Goal: Transaction & Acquisition: Purchase product/service

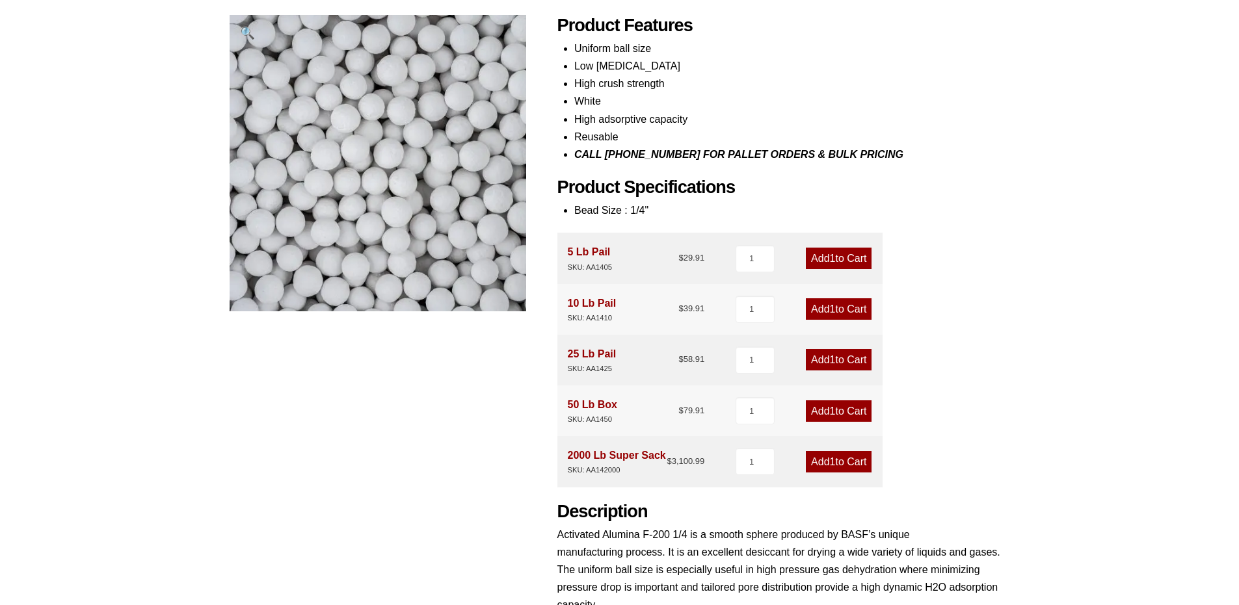
scroll to position [195, 0]
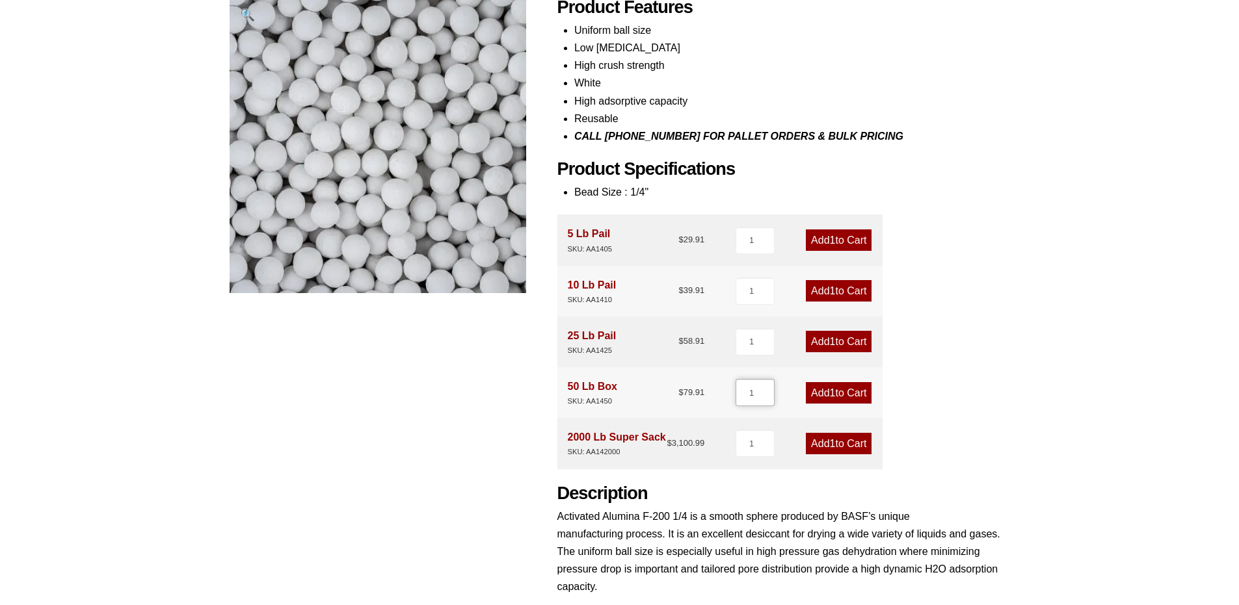
click at [755, 393] on input "1" at bounding box center [754, 392] width 39 height 27
click at [768, 387] on input "1" at bounding box center [754, 392] width 39 height 27
type input "2"
click at [765, 389] on input "2" at bounding box center [754, 392] width 39 height 27
click at [836, 390] on link "Add 2 to Cart" at bounding box center [839, 392] width 66 height 21
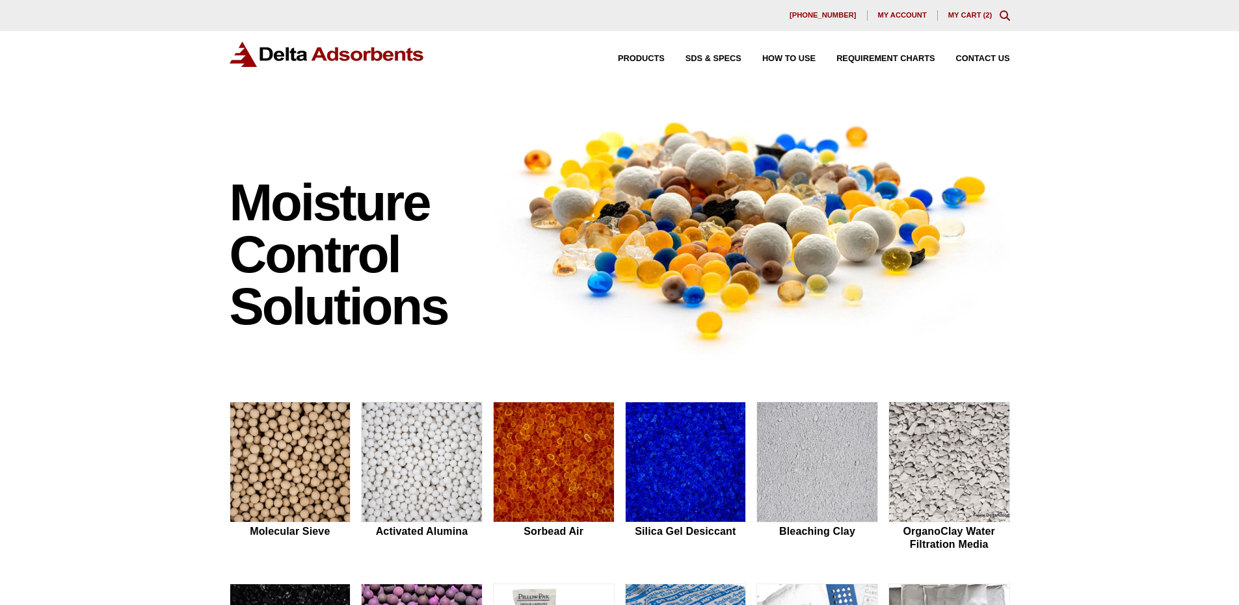
click at [969, 12] on link "My Cart ( 2 )" at bounding box center [970, 15] width 44 height 8
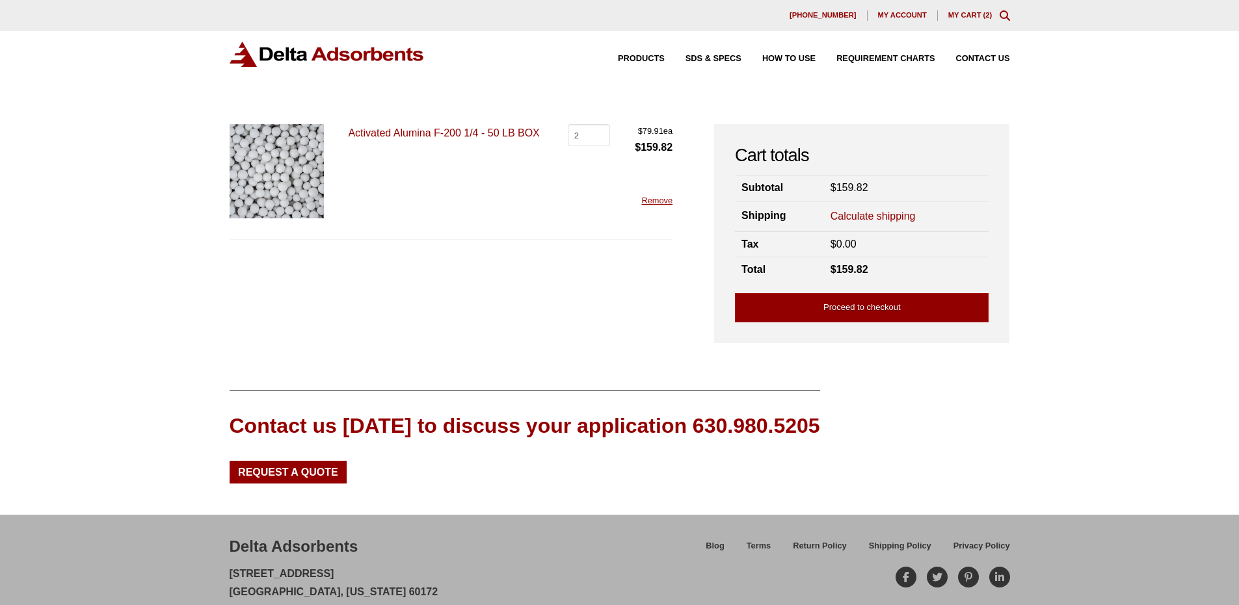
click at [866, 210] on link "Calculate shipping" at bounding box center [872, 216] width 85 height 14
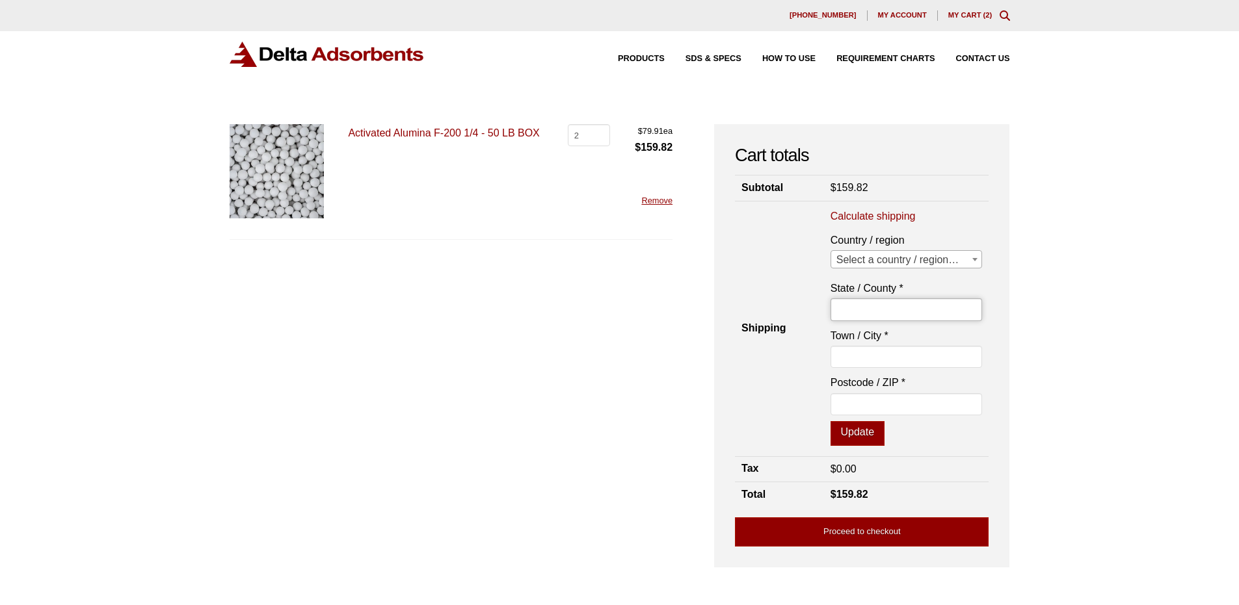
click at [883, 304] on input "State / County *" at bounding box center [906, 309] width 152 height 22
click at [896, 254] on span "Select a country / region…" at bounding box center [906, 260] width 151 height 18
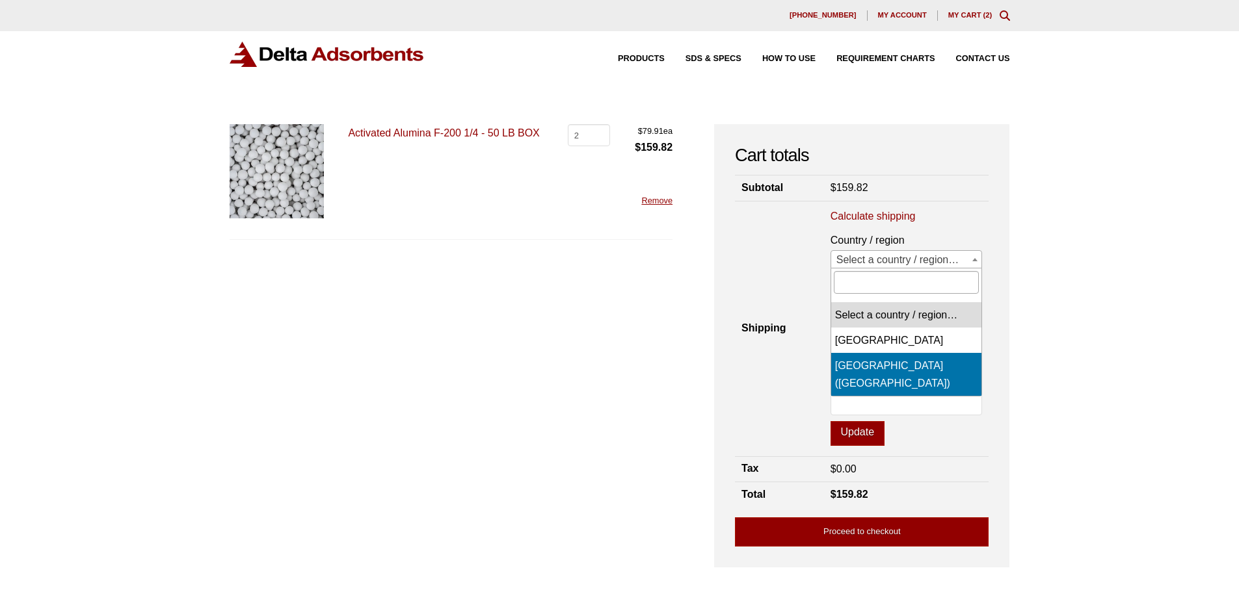
select select "US"
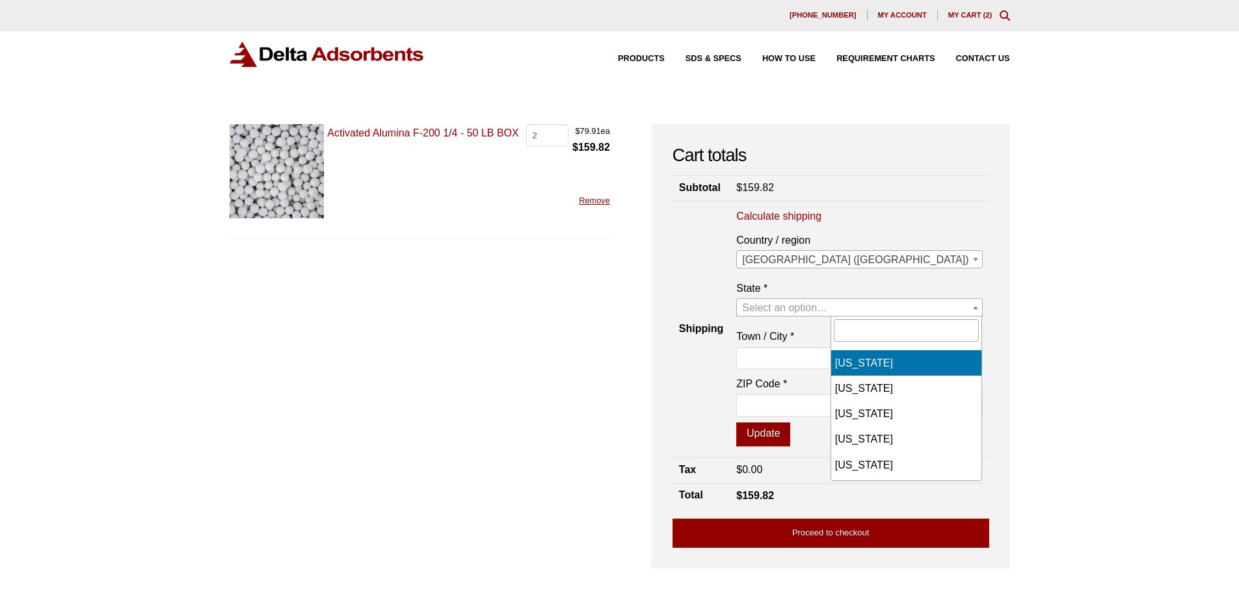
click at [827, 304] on span "Select an option…" at bounding box center [784, 307] width 85 height 11
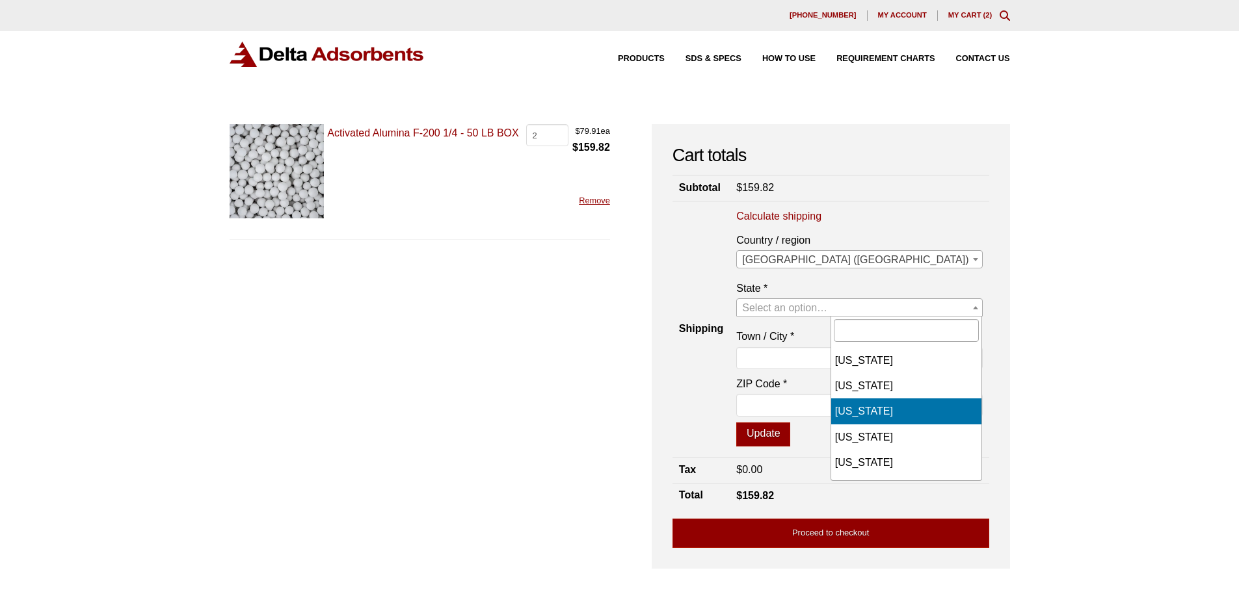
scroll to position [520, 0]
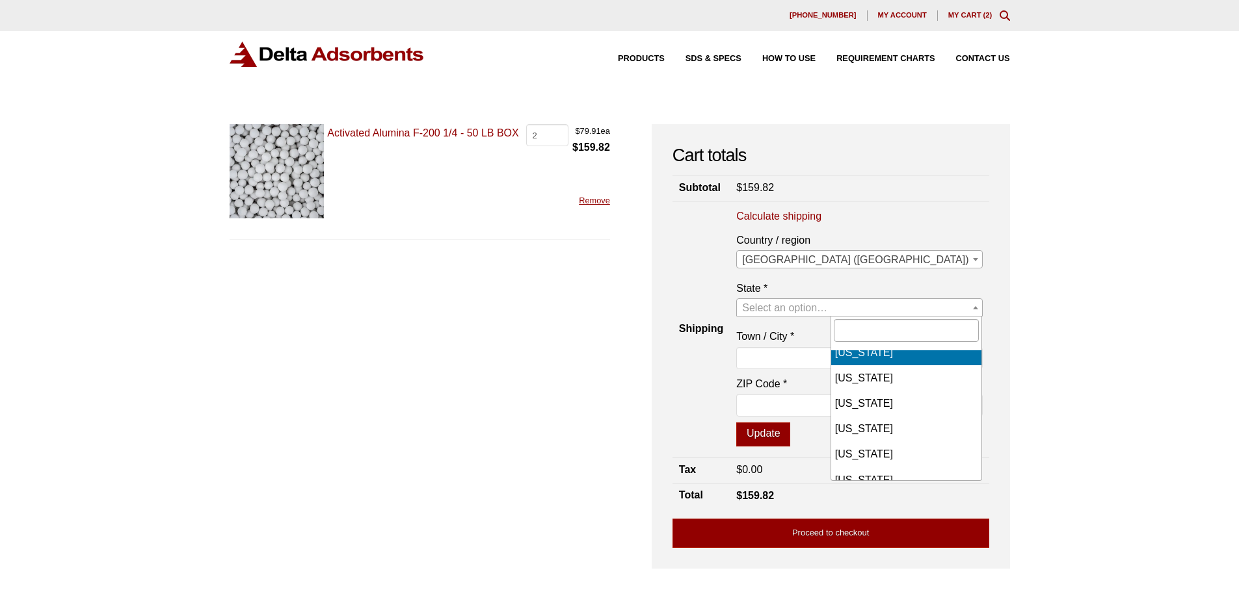
select select "MD"
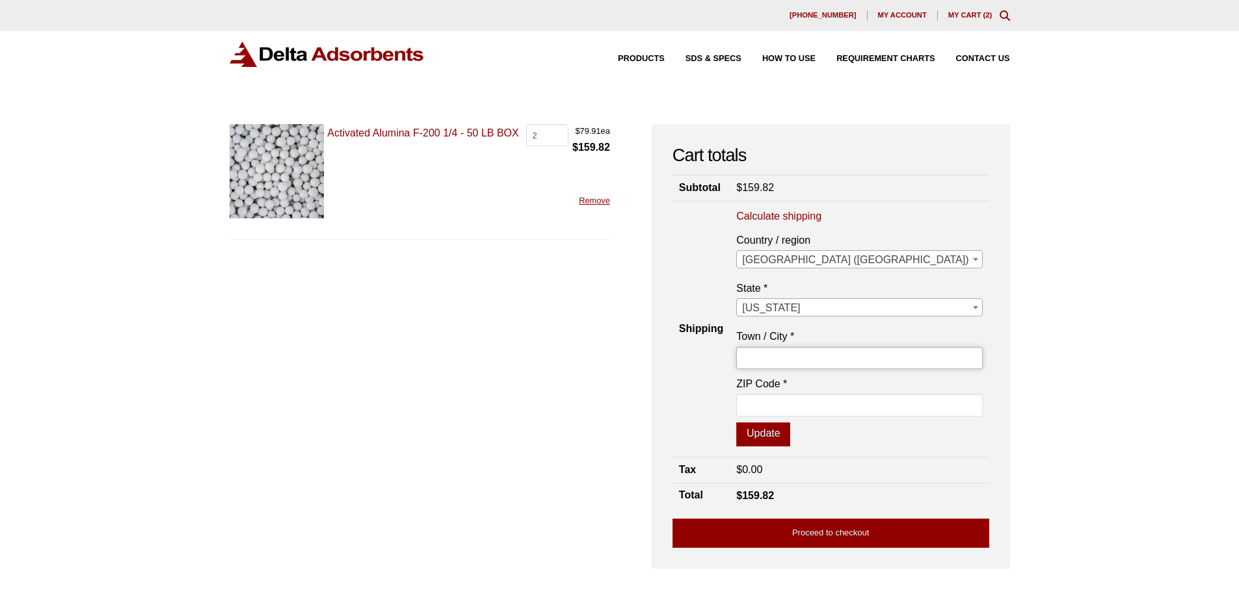
click at [876, 354] on input "Town / City *" at bounding box center [859, 358] width 246 height 22
click at [889, 403] on input "ZIP Code *" at bounding box center [859, 405] width 246 height 22
type input "21005"
click at [852, 421] on p "ZIP Code * 21005" at bounding box center [859, 398] width 246 height 47
click at [790, 434] on button "Update" at bounding box center [763, 435] width 54 height 25
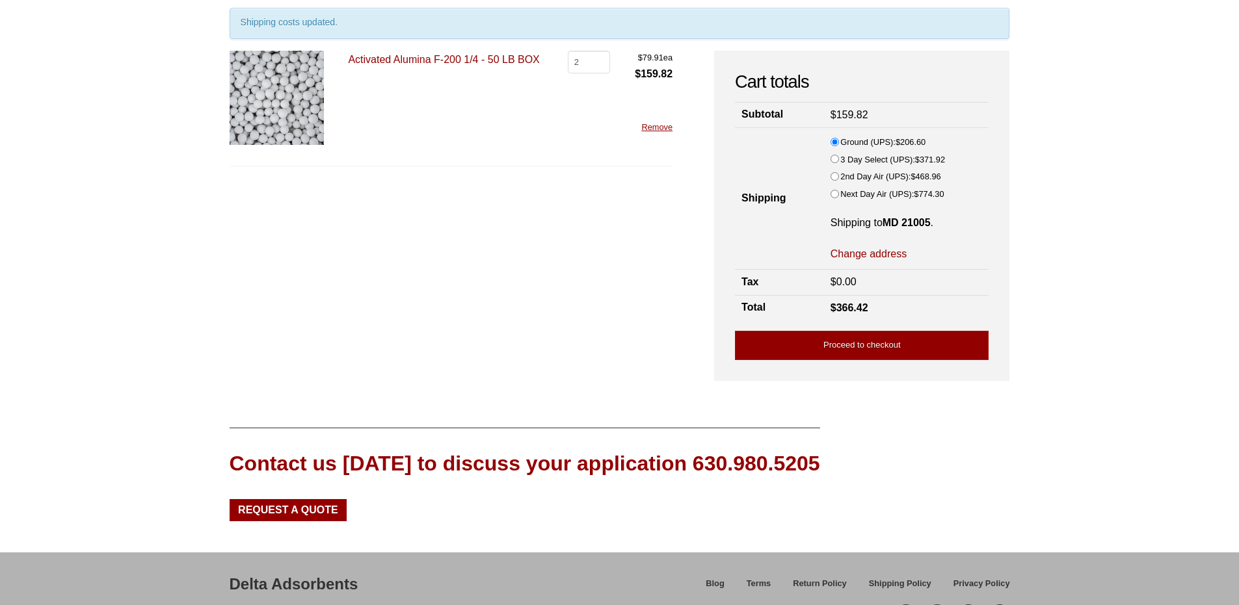
scroll to position [130, 0]
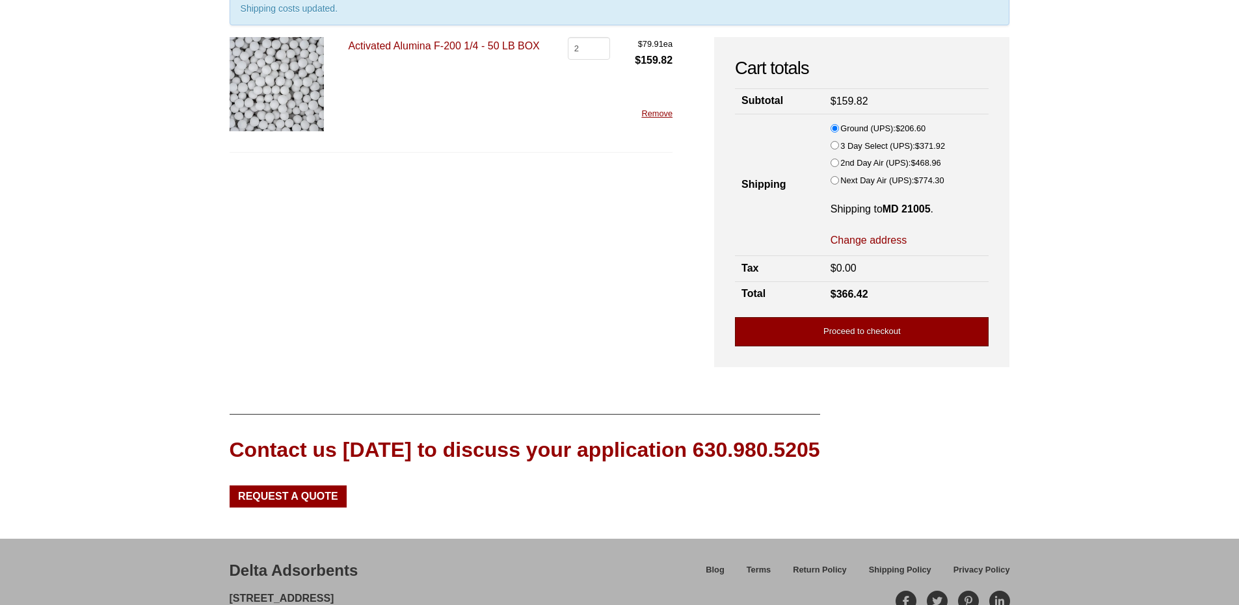
click at [843, 323] on link "Proceed to checkout" at bounding box center [862, 331] width 254 height 29
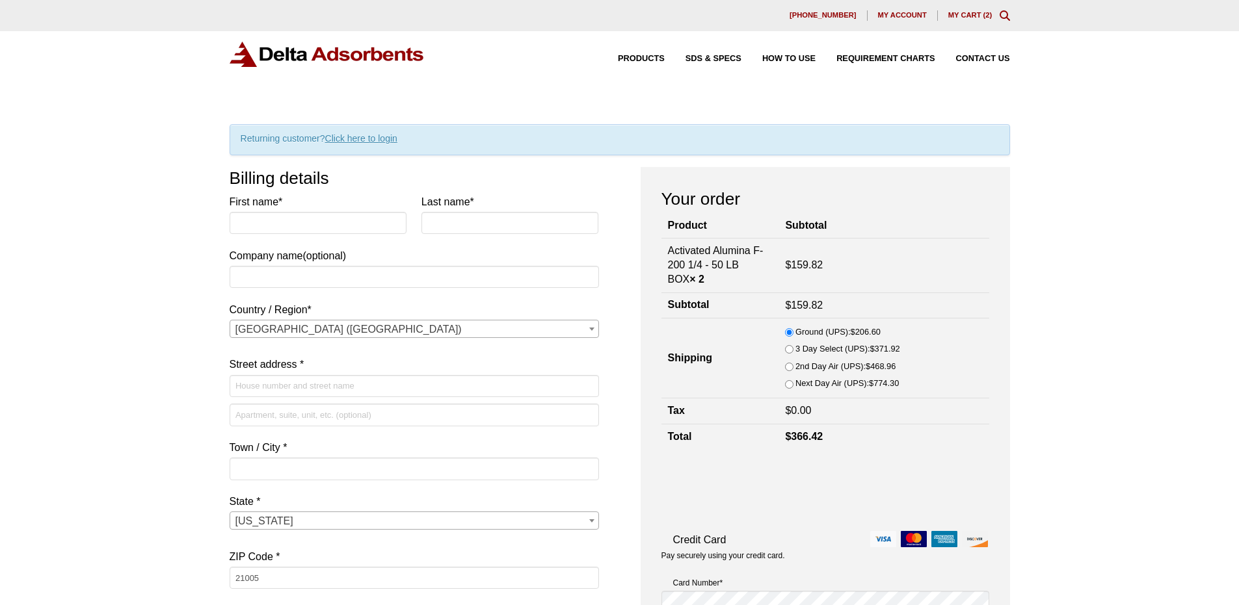
select select "MD"
click at [964, 14] on link "My Cart ( 2 )" at bounding box center [970, 15] width 44 height 8
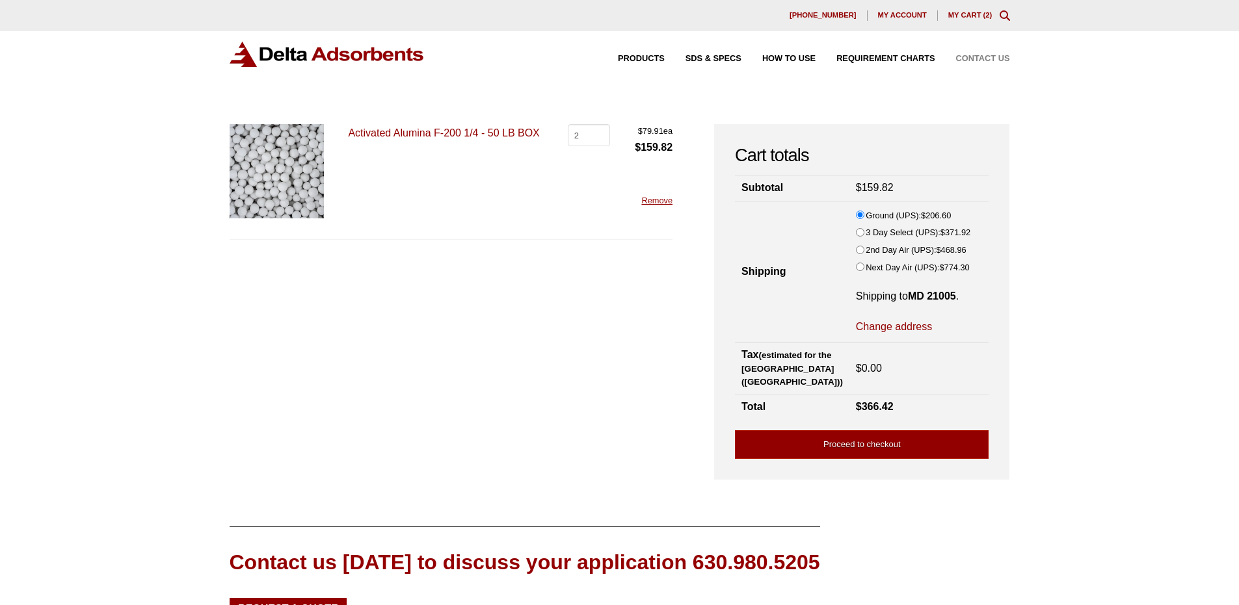
click at [978, 57] on span "Contact Us" at bounding box center [983, 59] width 54 height 8
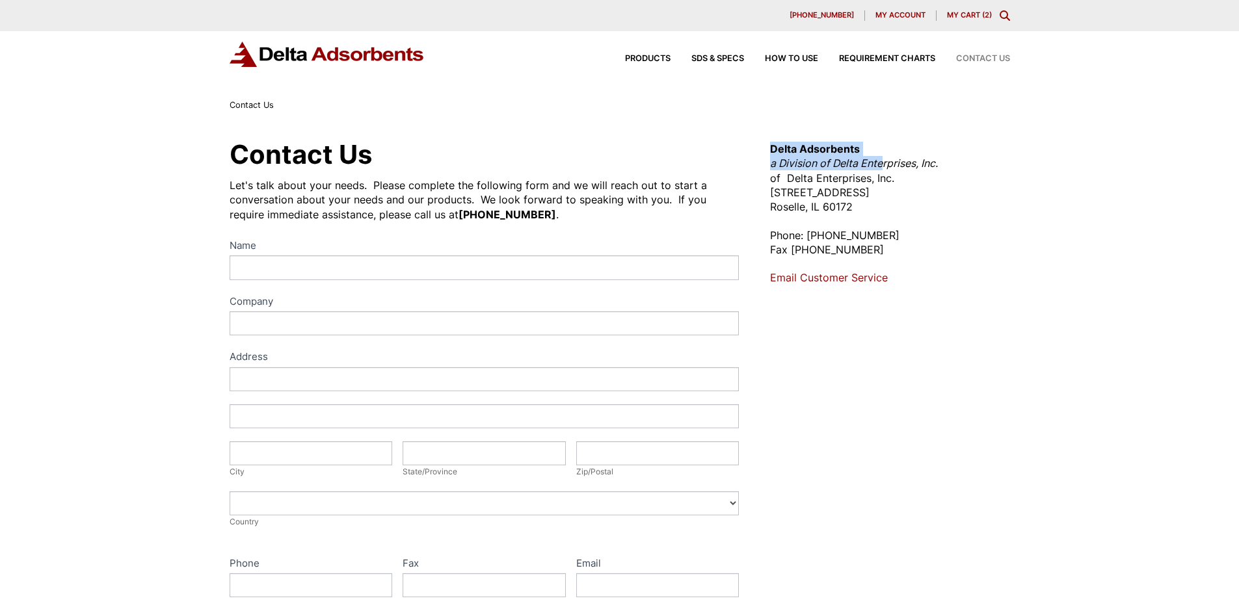
drag, startPoint x: 772, startPoint y: 148, endPoint x: 882, endPoint y: 161, distance: 110.0
click at [882, 161] on p "Delta Adsorbents a Division of Delta Enterprises, Inc. of Delta Enterprises, In…" at bounding box center [889, 178] width 239 height 73
click at [803, 174] on p "Delta Adsorbents a Division of Delta Enterprises, Inc. of Delta Enterprises, In…" at bounding box center [889, 178] width 239 height 73
click at [103, 159] on div "Contact Us Let's talk about your needs. Please complete the following form and …" at bounding box center [619, 469] width 1239 height 715
drag, startPoint x: 770, startPoint y: 235, endPoint x: 835, endPoint y: 234, distance: 65.7
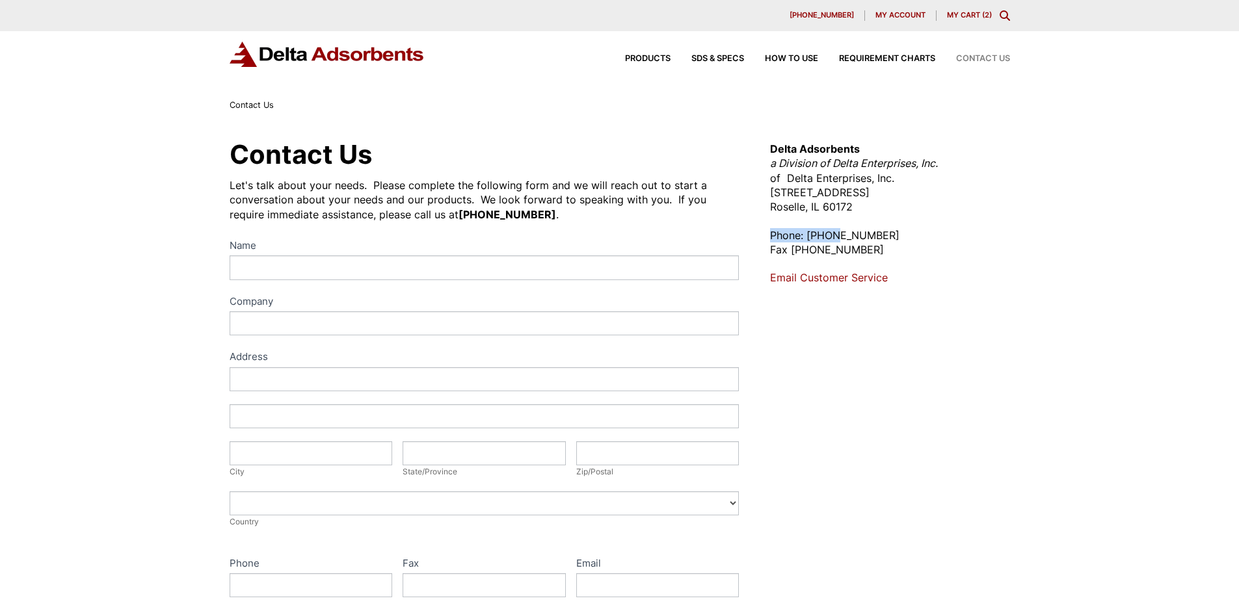
click at [837, 234] on p "Phone: [PHONE_NUMBER] Fax [PHONE_NUMBER]" at bounding box center [889, 242] width 239 height 29
click at [830, 235] on p "Phone: [PHONE_NUMBER] Fax [PHONE_NUMBER]" at bounding box center [889, 242] width 239 height 29
drag, startPoint x: 770, startPoint y: 236, endPoint x: 902, endPoint y: 237, distance: 132.0
click at [902, 237] on p "Phone: [PHONE_NUMBER] Fax [PHONE_NUMBER]" at bounding box center [889, 242] width 239 height 29
copy p "Phone: [PHONE_NUMBER]"
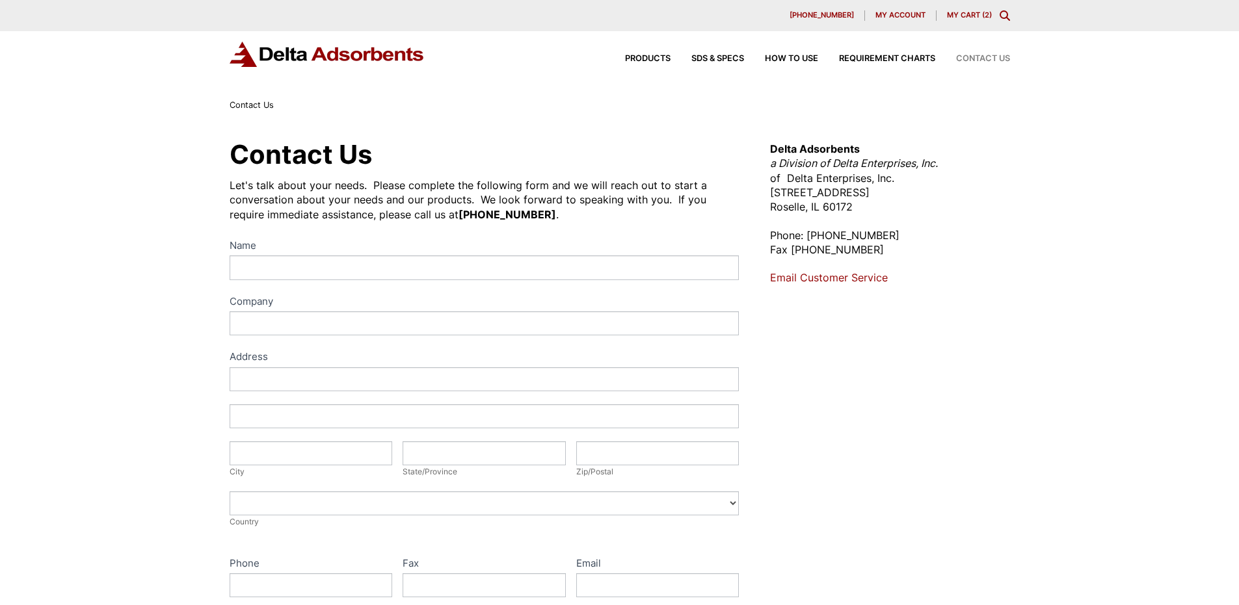
click at [133, 130] on div "Contact Us Let's talk about your needs. Please complete the following form and …" at bounding box center [619, 469] width 1239 height 715
